Goal: Find specific page/section: Find specific page/section

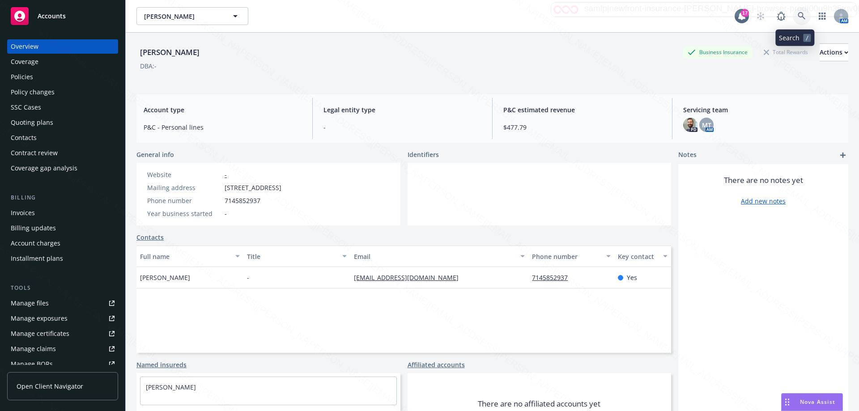
click at [798, 17] on icon at bounding box center [802, 16] width 8 height 8
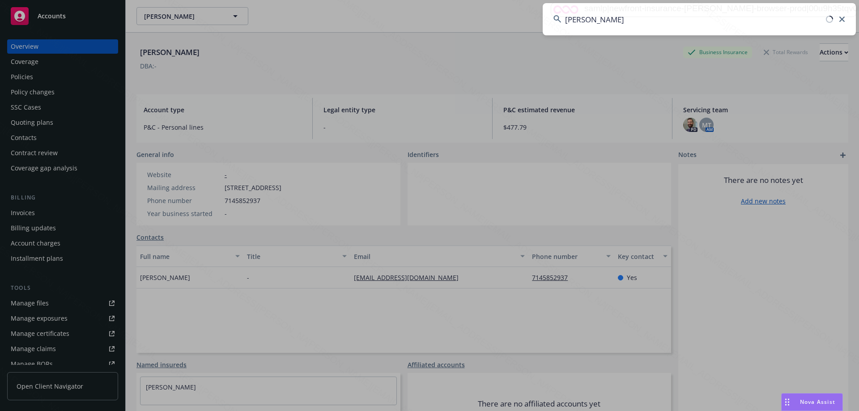
type input "[PERSON_NAME]"
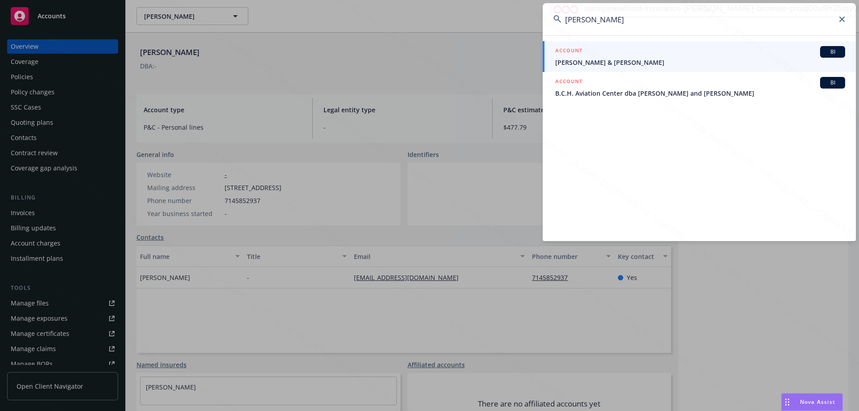
click at [617, 60] on span "[PERSON_NAME] & [PERSON_NAME]" at bounding box center [700, 62] width 290 height 9
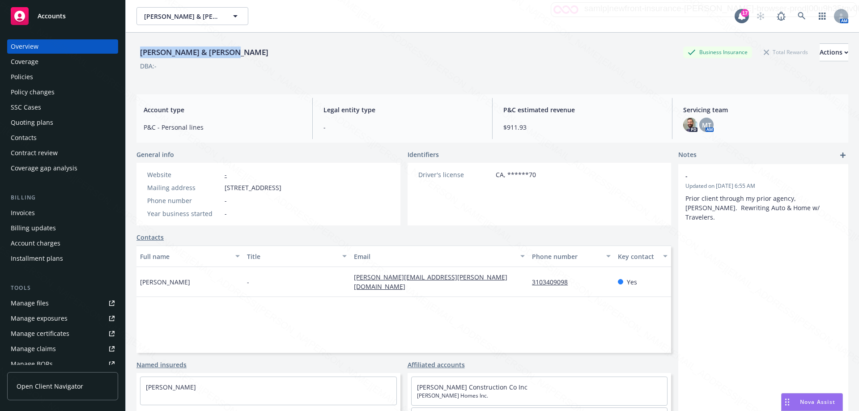
drag, startPoint x: 223, startPoint y: 56, endPoint x: 135, endPoint y: 53, distance: 88.2
click at [135, 53] on div "[PERSON_NAME] & [PERSON_NAME] Business Insurance Total Rewards Actions DBA: - A…" at bounding box center [493, 238] width 734 height 411
copy div "[PERSON_NAME] & [PERSON_NAME]"
click at [40, 79] on div "Policies" at bounding box center [63, 77] width 104 height 14
